Goal: Task Accomplishment & Management: Manage account settings

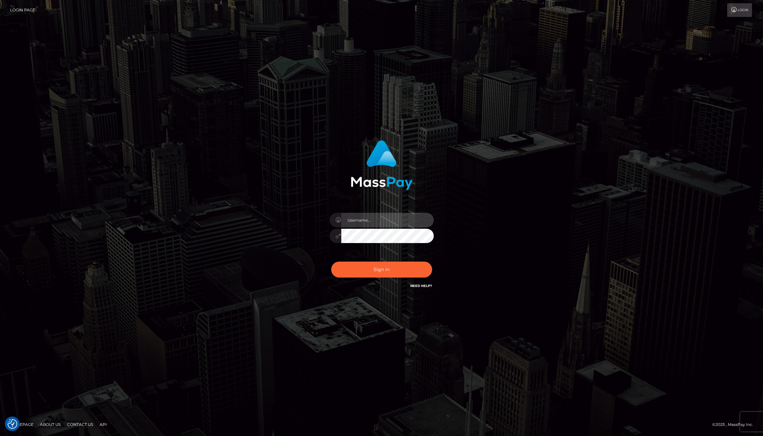
click at [368, 223] on input "text" at bounding box center [387, 220] width 92 height 15
type input "jackson.whop"
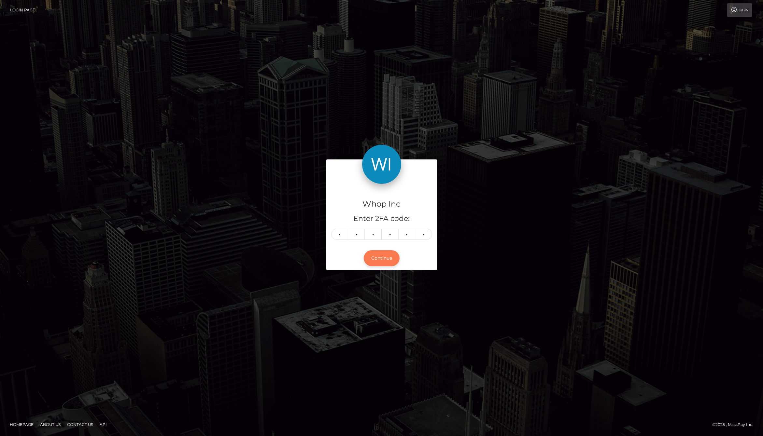
click at [387, 258] on button "Continue" at bounding box center [382, 258] width 36 height 16
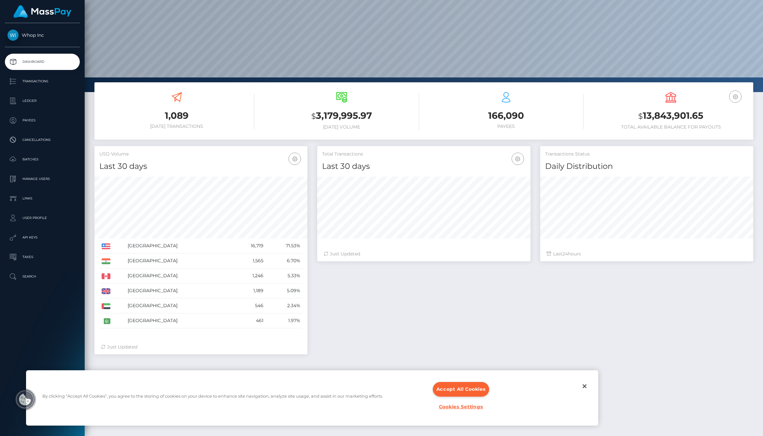
scroll to position [52, 0]
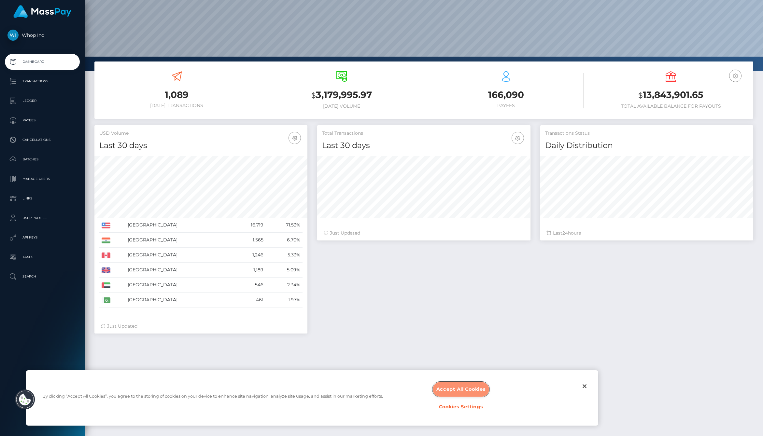
click at [456, 395] on button "Accept All Cookies" at bounding box center [461, 389] width 57 height 15
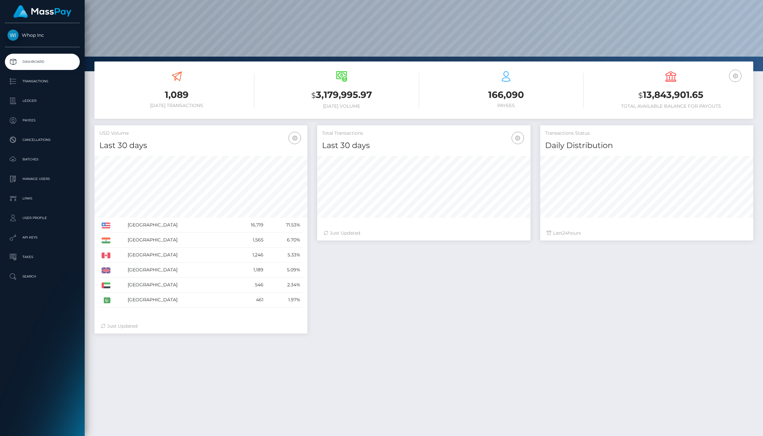
scroll to position [96, 0]
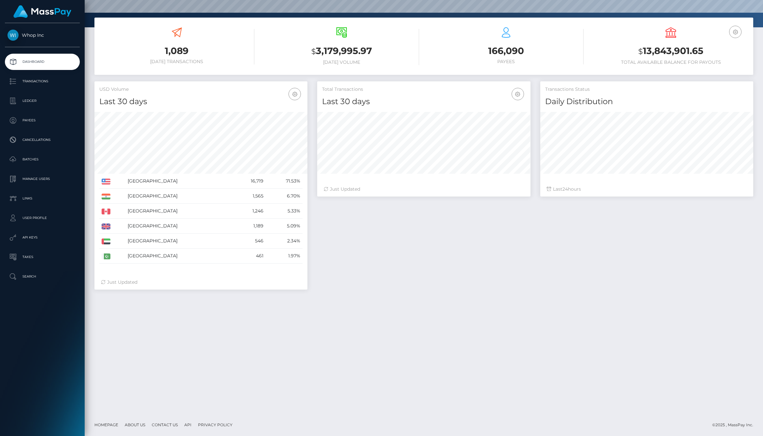
click at [450, 248] on div "Total Transactions Last 30 days Last 30 days Last 60 days Last 90 days 24" at bounding box center [535, 188] width 446 height 215
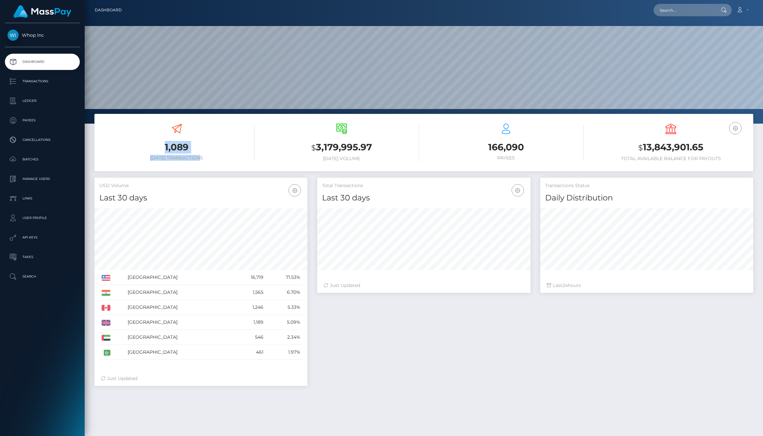
drag, startPoint x: 161, startPoint y: 146, endPoint x: 209, endPoint y: 160, distance: 49.9
click at [209, 160] on div "1,089 Today Transactions" at bounding box center [176, 142] width 155 height 37
click at [209, 160] on h6 "Today Transactions" at bounding box center [176, 158] width 155 height 6
click at [40, 233] on p "API Keys" at bounding box center [42, 238] width 70 height 10
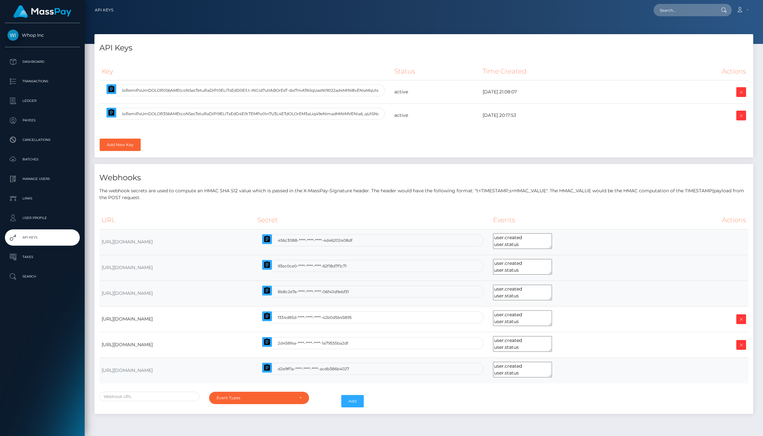
select select
click at [346, 115] on input "text" at bounding box center [250, 114] width 269 height 12
click at [740, 116] on icon at bounding box center [741, 116] width 8 height 8
select select
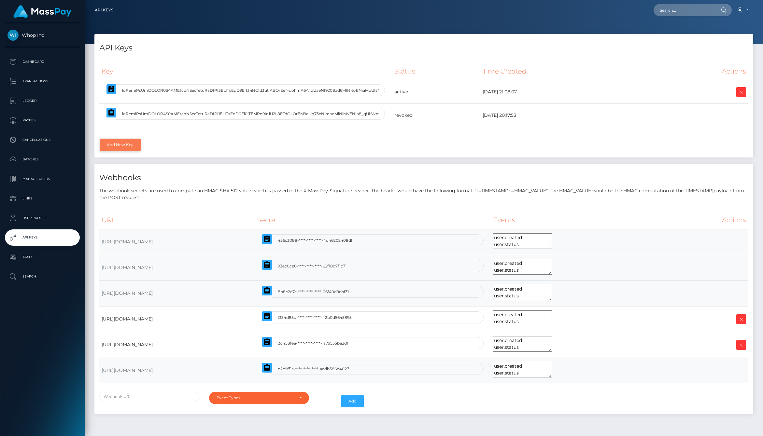
click at [119, 144] on link "Add New Key" at bounding box center [120, 145] width 41 height 12
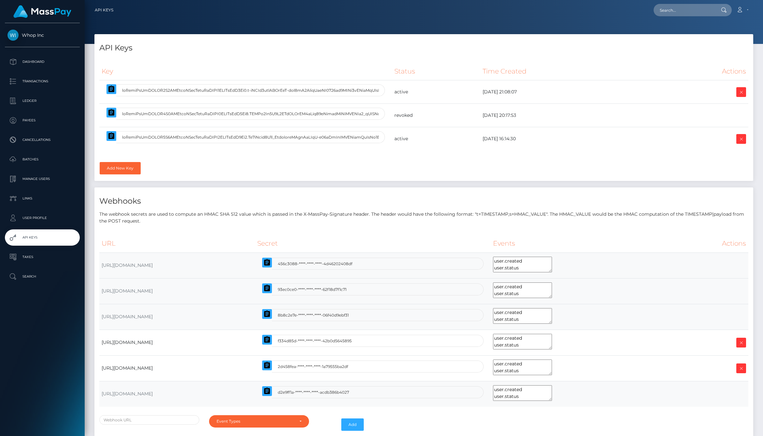
select select
click at [108, 134] on icon "button" at bounding box center [111, 135] width 6 height 7
